Goal: Navigation & Orientation: Go to known website

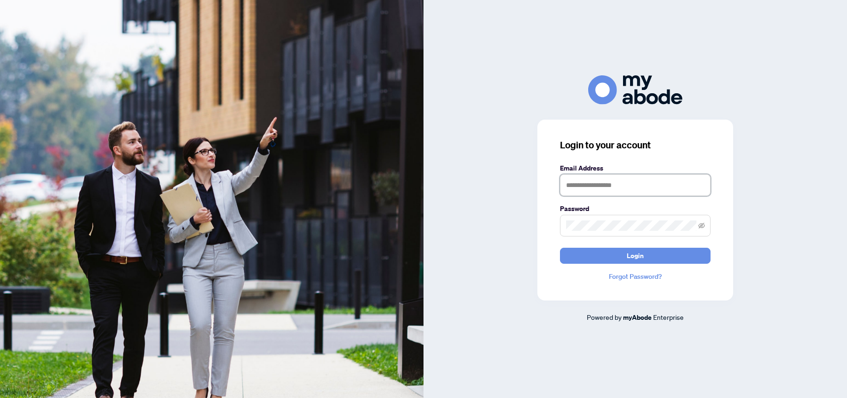
click at [580, 187] on input "text" at bounding box center [635, 185] width 151 height 22
type input "**********"
click at [608, 249] on button "Login" at bounding box center [635, 256] width 151 height 16
